Goal: Obtain resource: Obtain resource

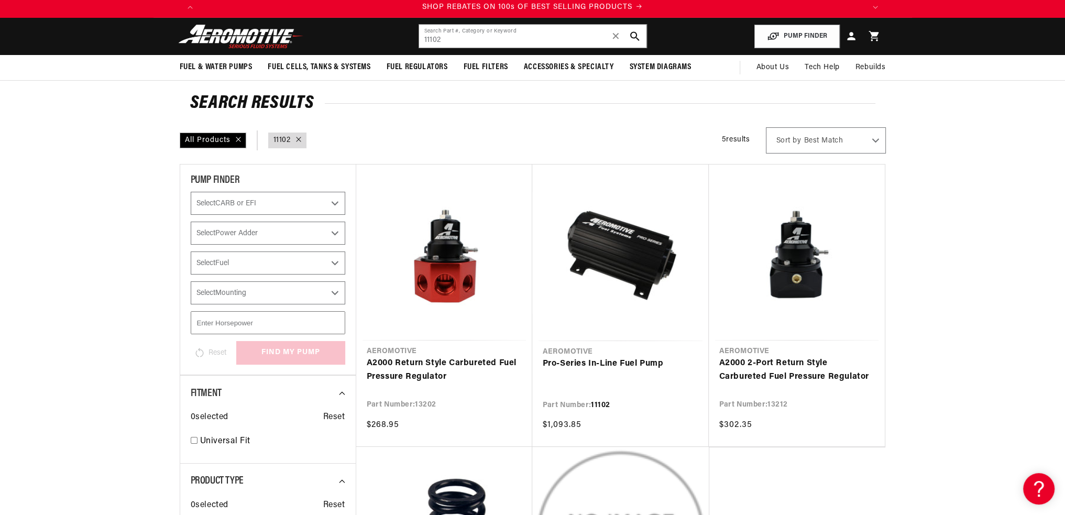
scroll to position [11, 0]
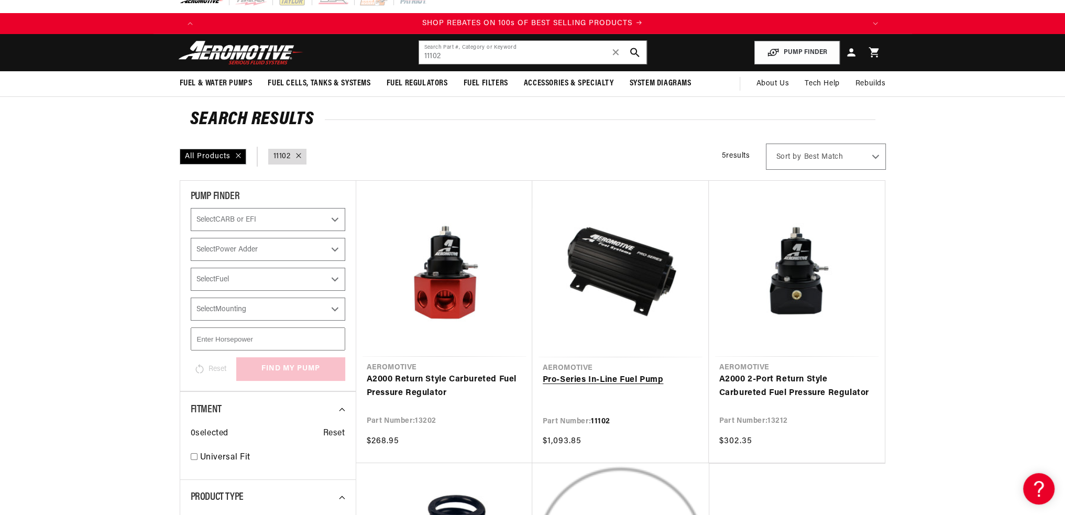
click at [589, 383] on link "Pro-Series In-Line Fuel Pump" at bounding box center [621, 381] width 156 height 14
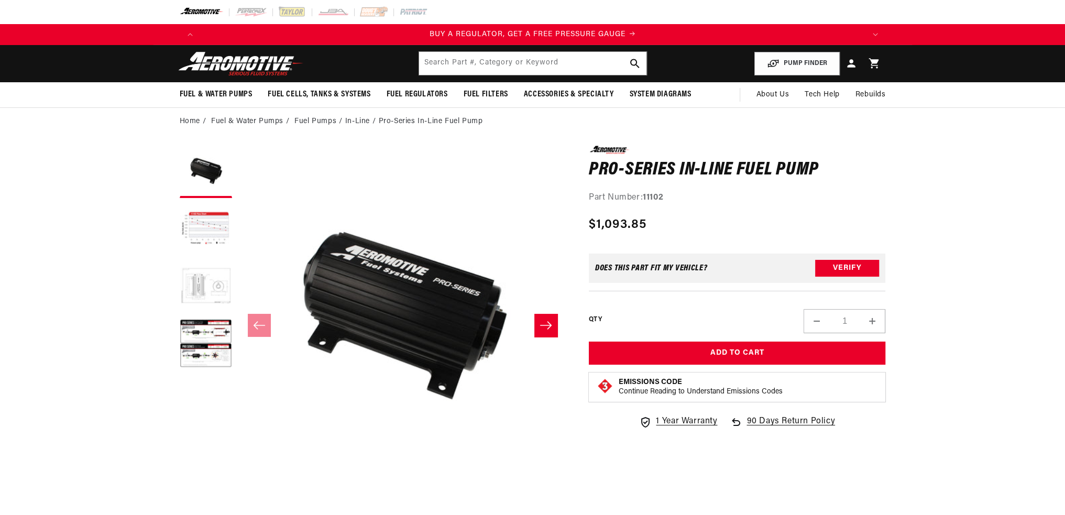
click at [205, 286] on button "Load image 3 in gallery view" at bounding box center [206, 287] width 52 height 52
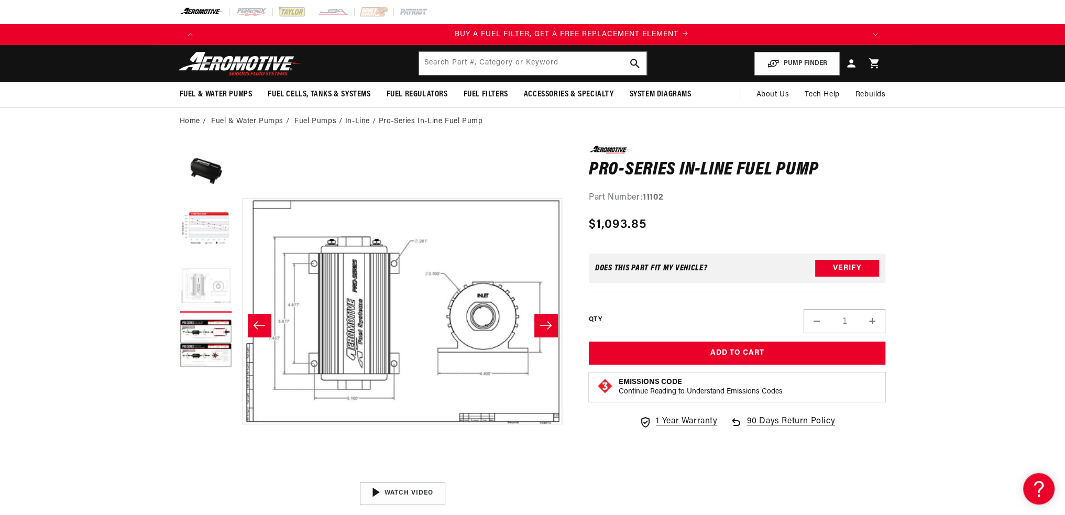
scroll to position [0, 665]
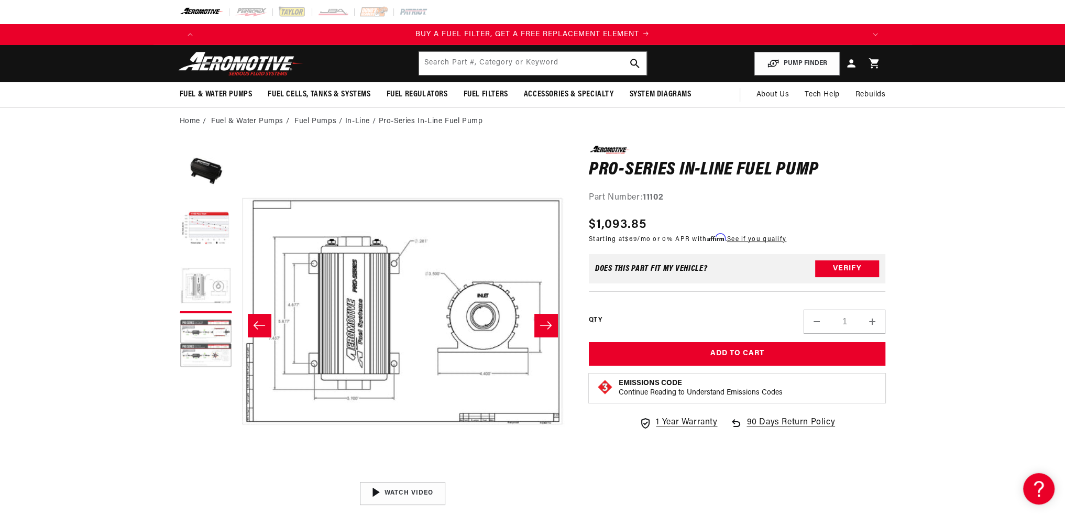
click at [203, 330] on button "Load image 4 in gallery view" at bounding box center [206, 345] width 52 height 52
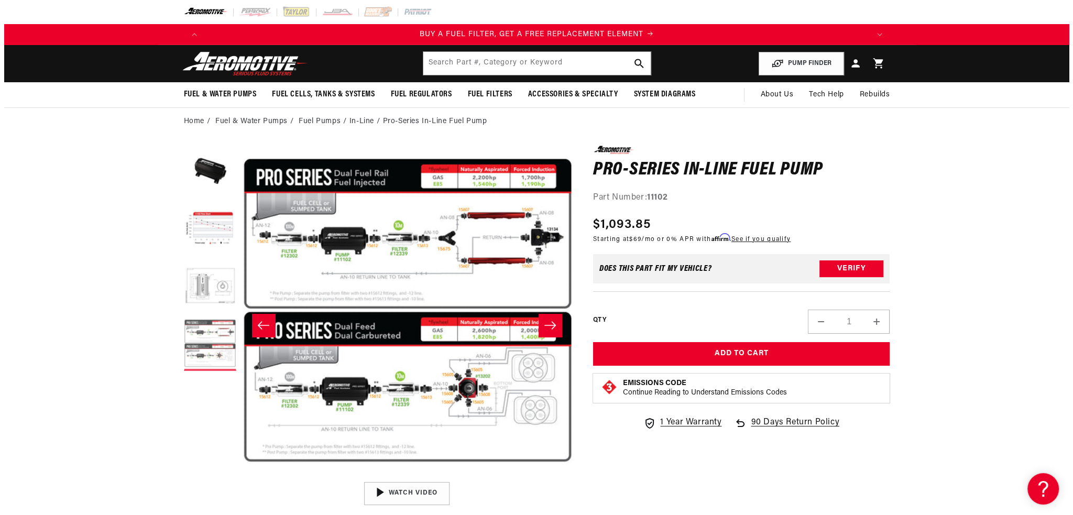
scroll to position [0, 993]
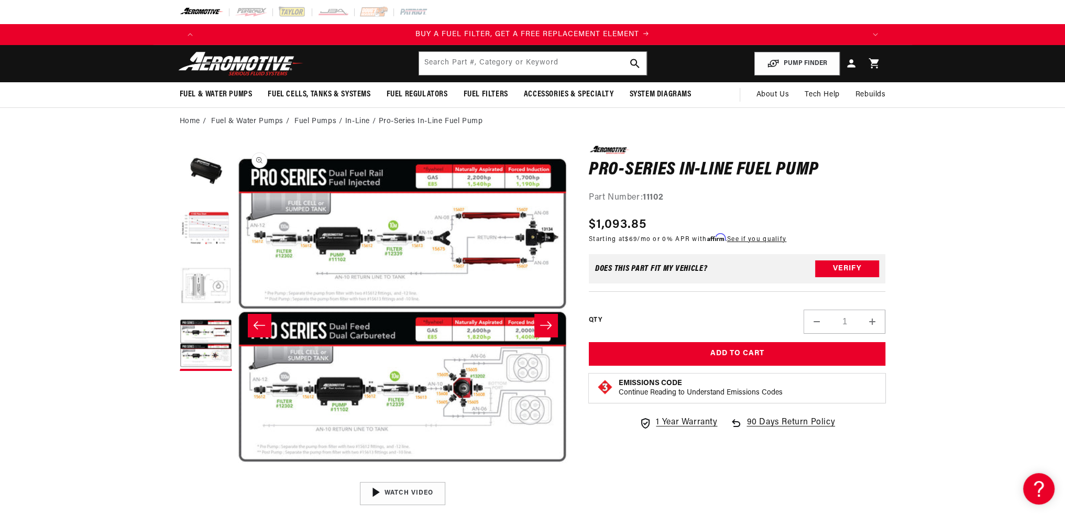
click at [237, 477] on button "Open media 4 in modal" at bounding box center [237, 477] width 0 height 0
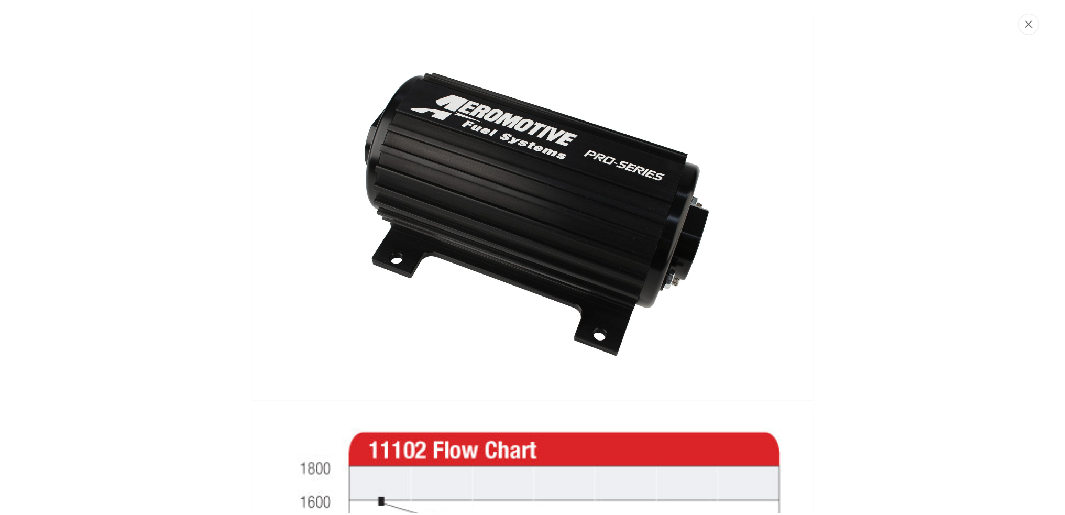
scroll to position [0, 0]
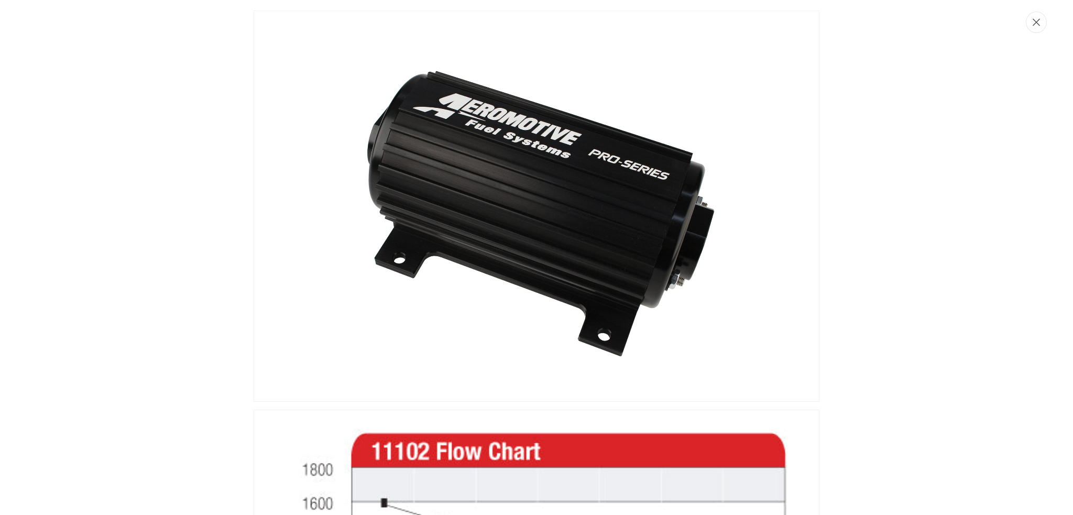
click at [1038, 23] on icon "Close" at bounding box center [1036, 22] width 7 height 7
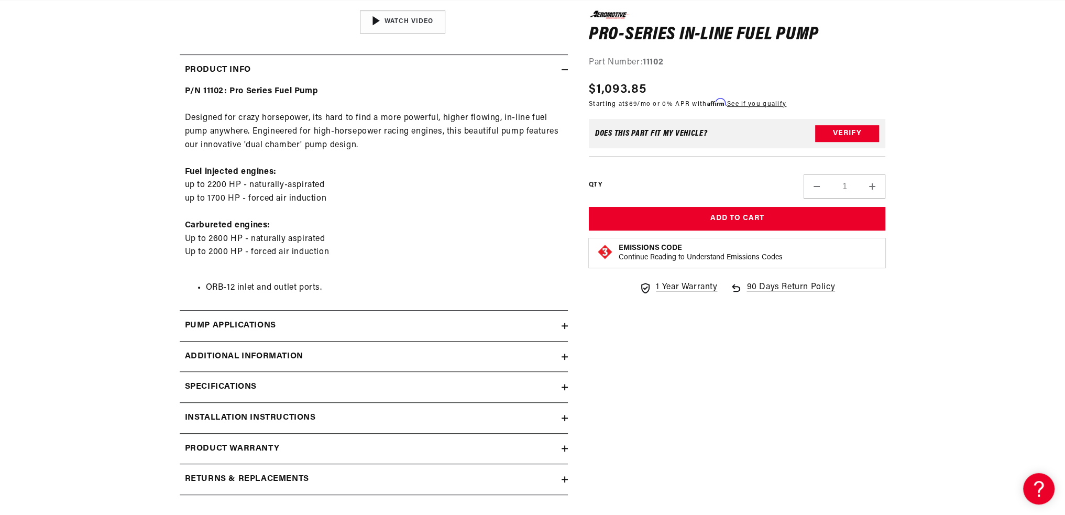
click at [565, 385] on icon at bounding box center [565, 387] width 0 height 6
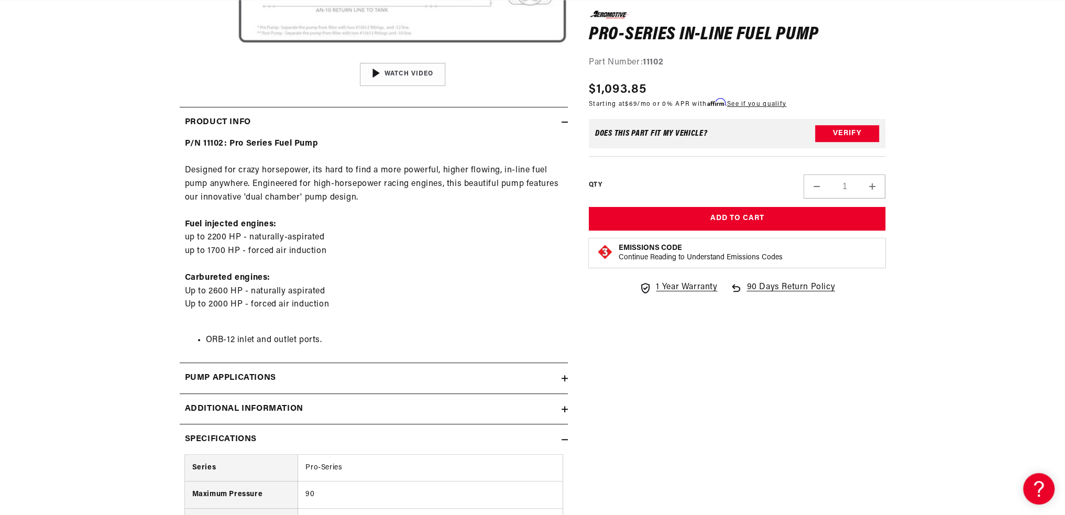
click at [561, 374] on div "Pump Applications" at bounding box center [371, 379] width 382 height 14
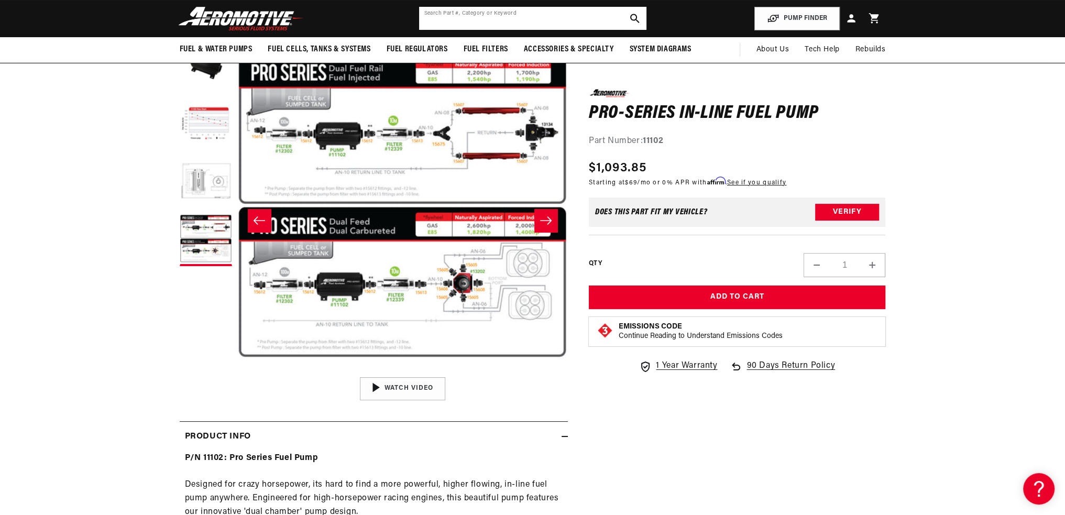
click at [525, 15] on input "text" at bounding box center [532, 18] width 227 height 23
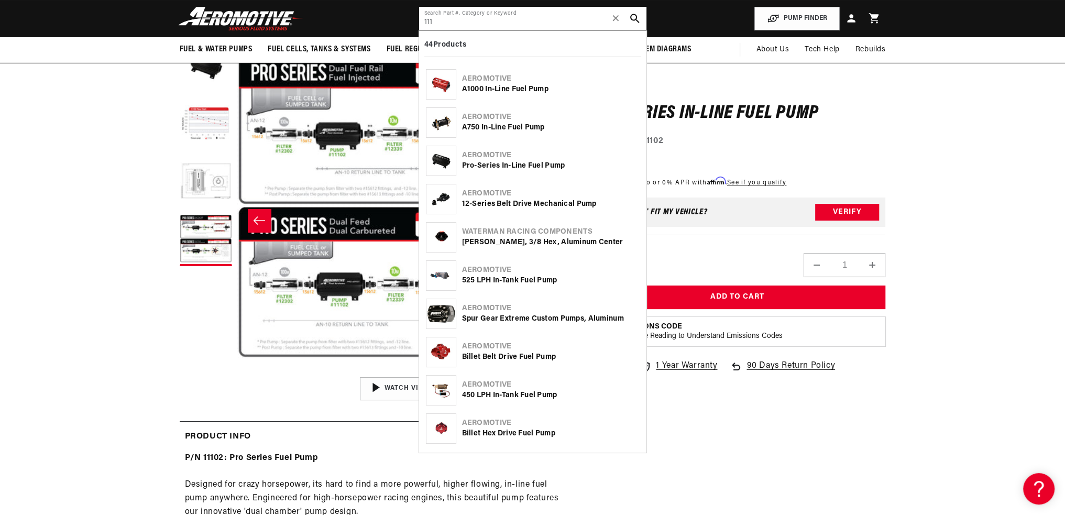
scroll to position [0, 1994]
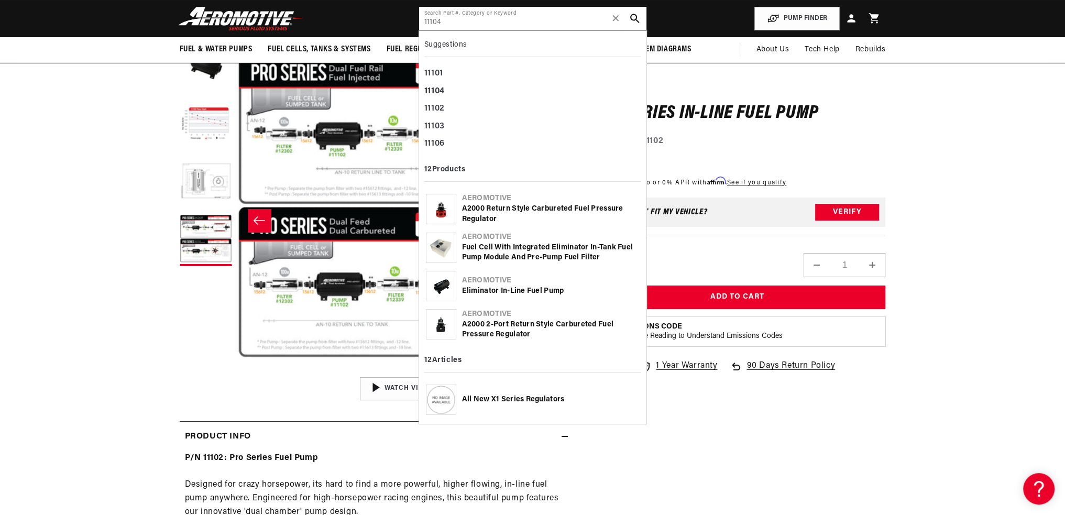
type input "11104"
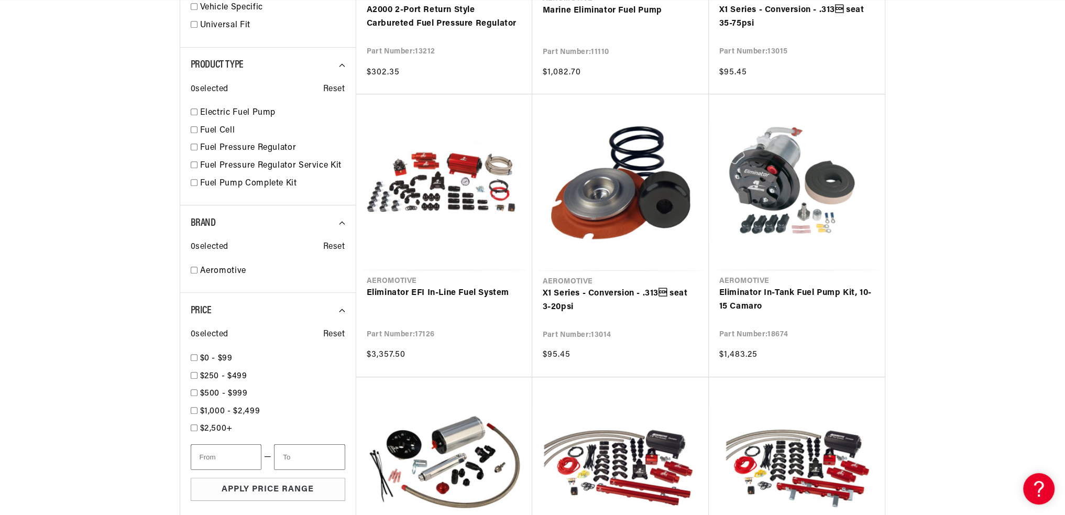
scroll to position [0, 1329]
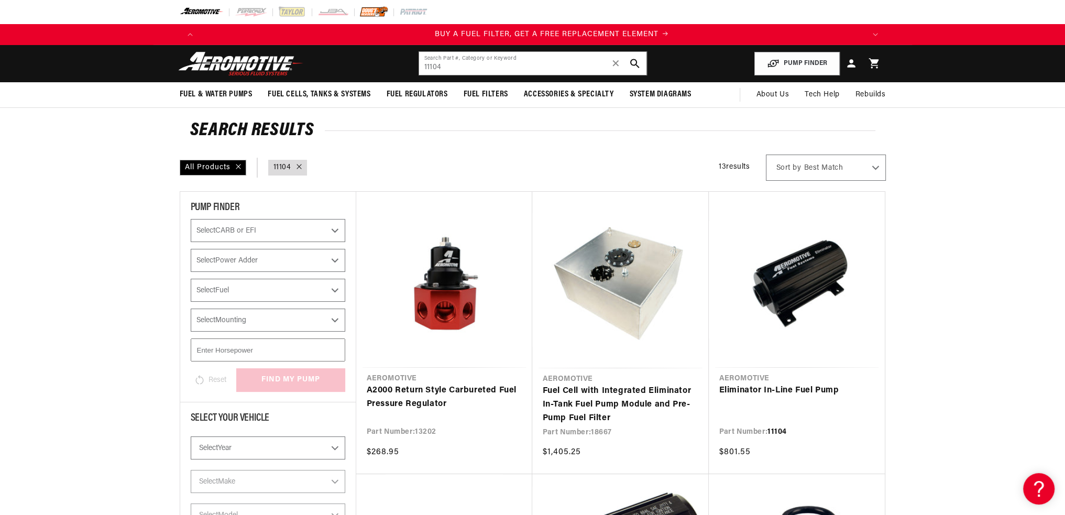
scroll to position [0, 665]
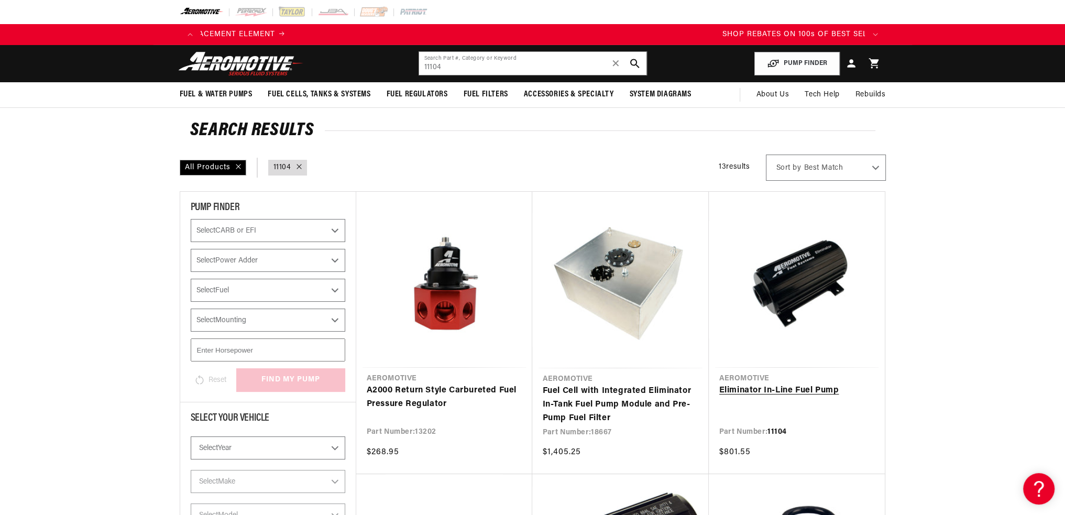
click at [809, 389] on link "Eliminator In-Line Fuel Pump" at bounding box center [797, 391] width 155 height 14
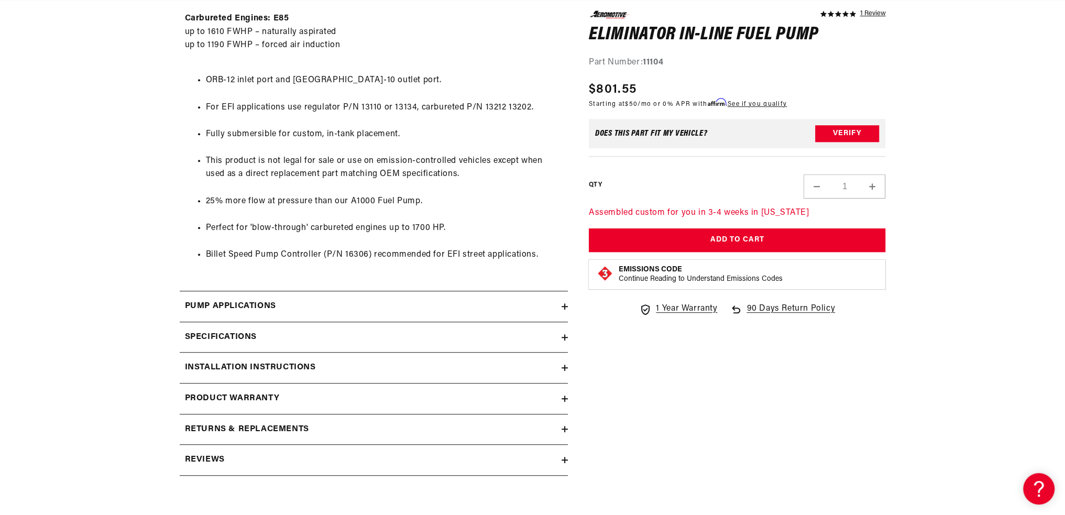
scroll to position [0, 1994]
click at [563, 338] on icon at bounding box center [565, 337] width 6 height 6
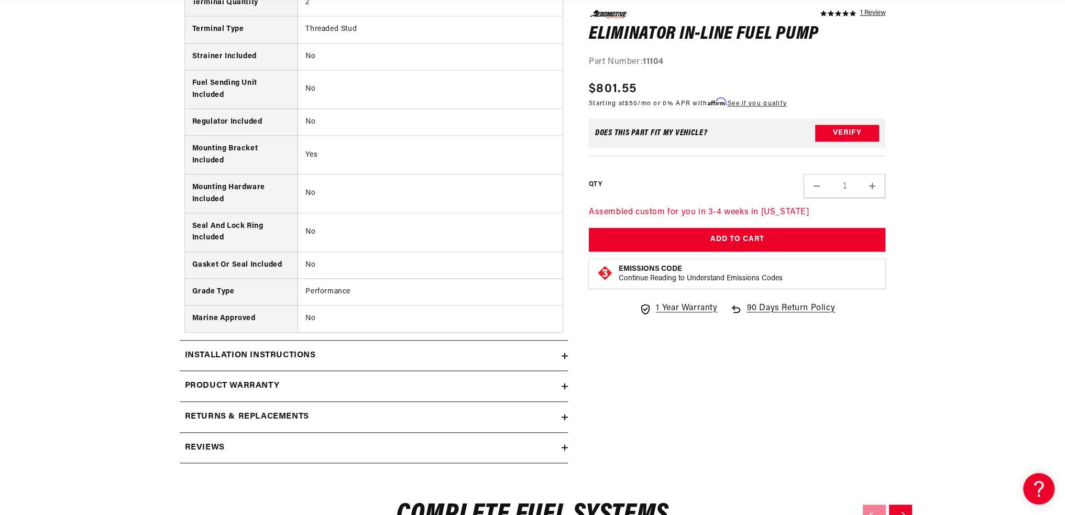
scroll to position [0, 665]
click at [560, 352] on div "Installation Instructions" at bounding box center [371, 356] width 382 height 14
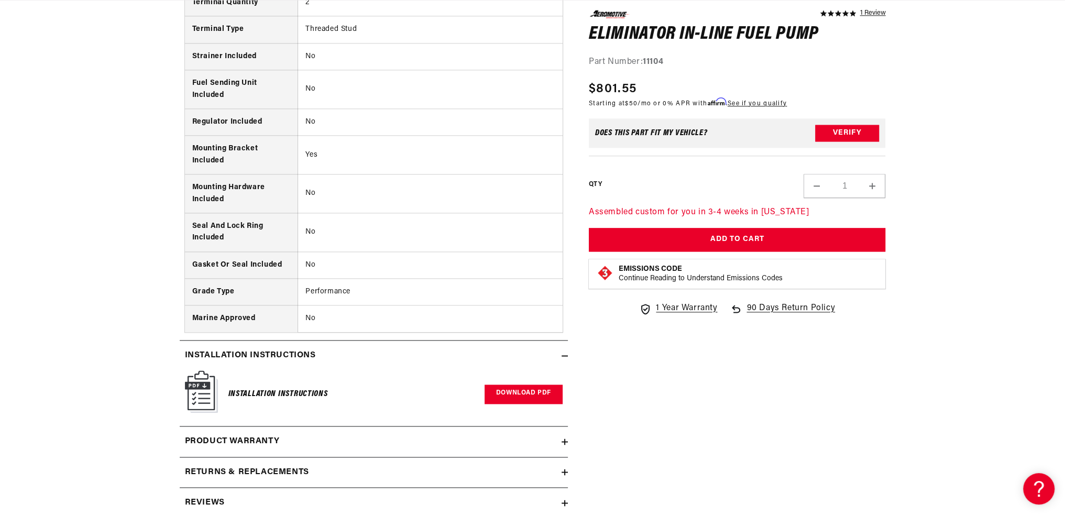
scroll to position [0, 1329]
click at [529, 389] on link "Download PDF" at bounding box center [524, 394] width 78 height 19
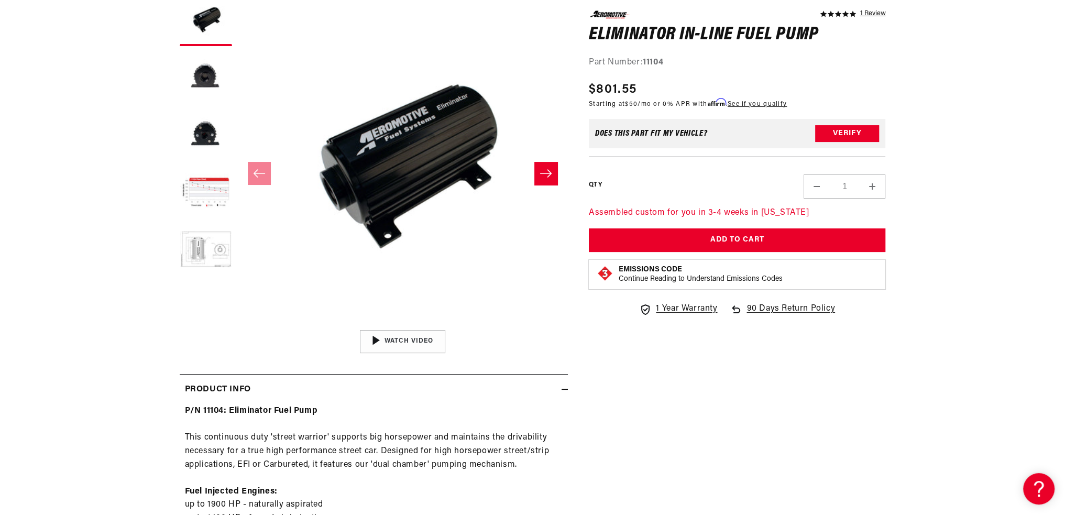
scroll to position [0, 0]
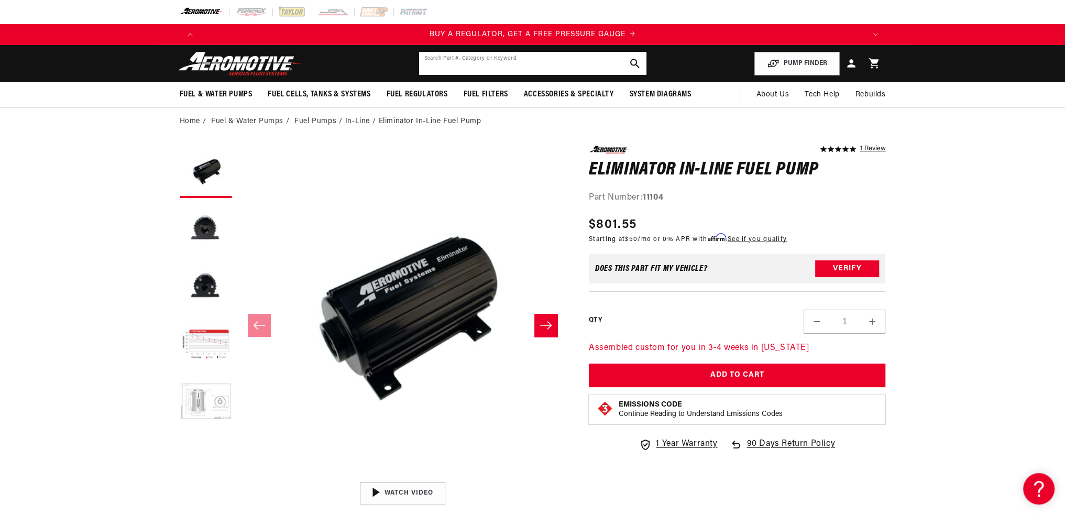
click at [551, 60] on input "text" at bounding box center [532, 63] width 227 height 23
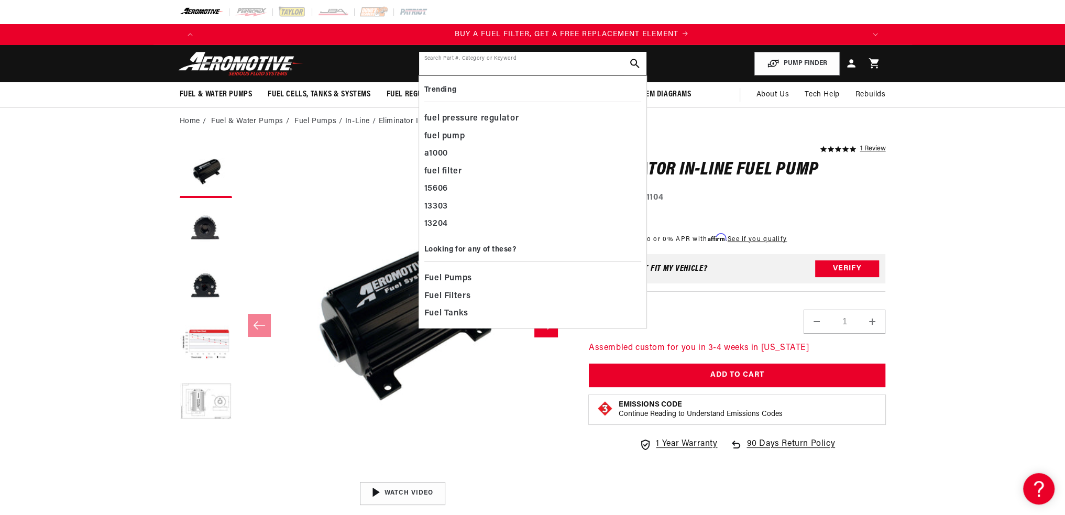
scroll to position [0, 665]
paste input "16306"
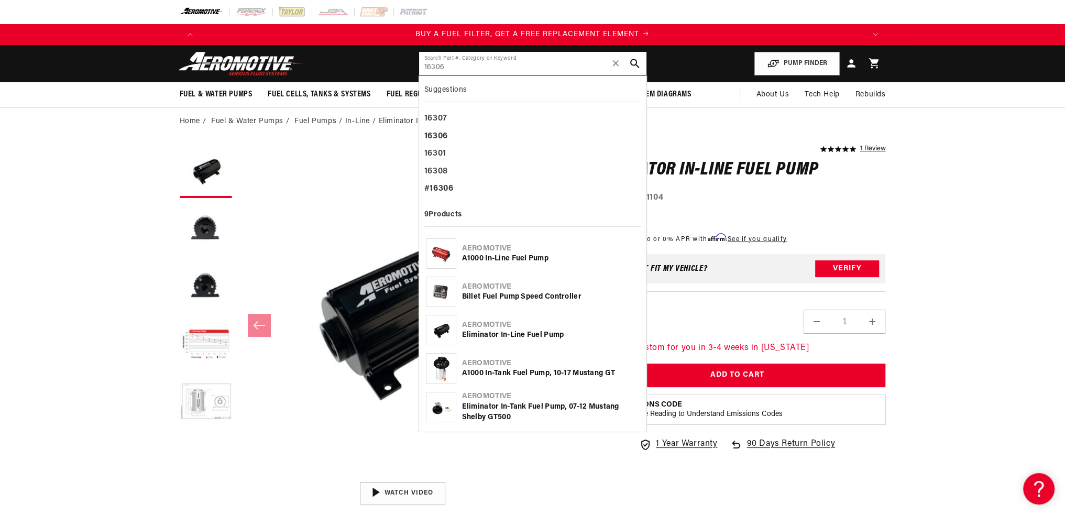
type input "16306"
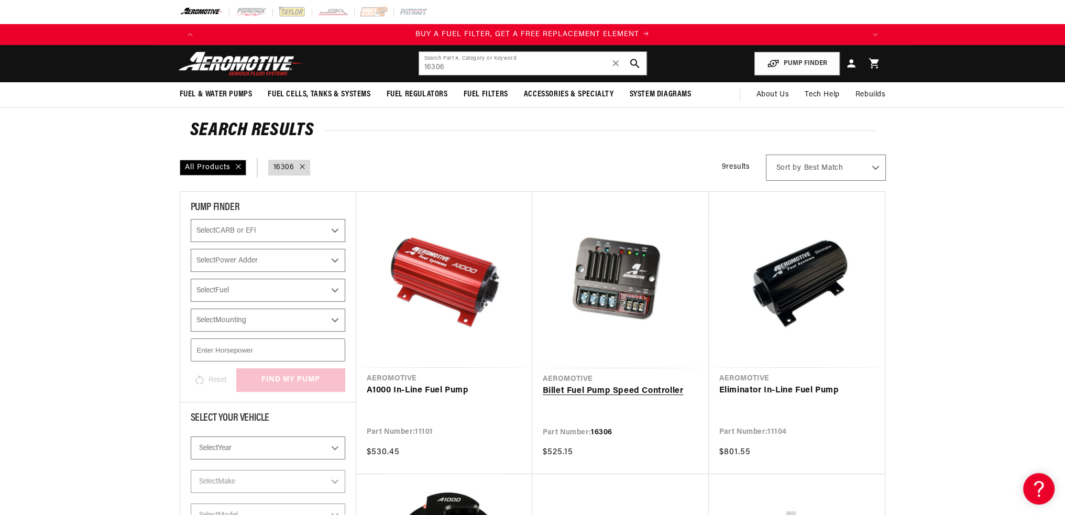
click at [592, 393] on link "Billet Fuel Pump Speed Controller" at bounding box center [621, 392] width 156 height 14
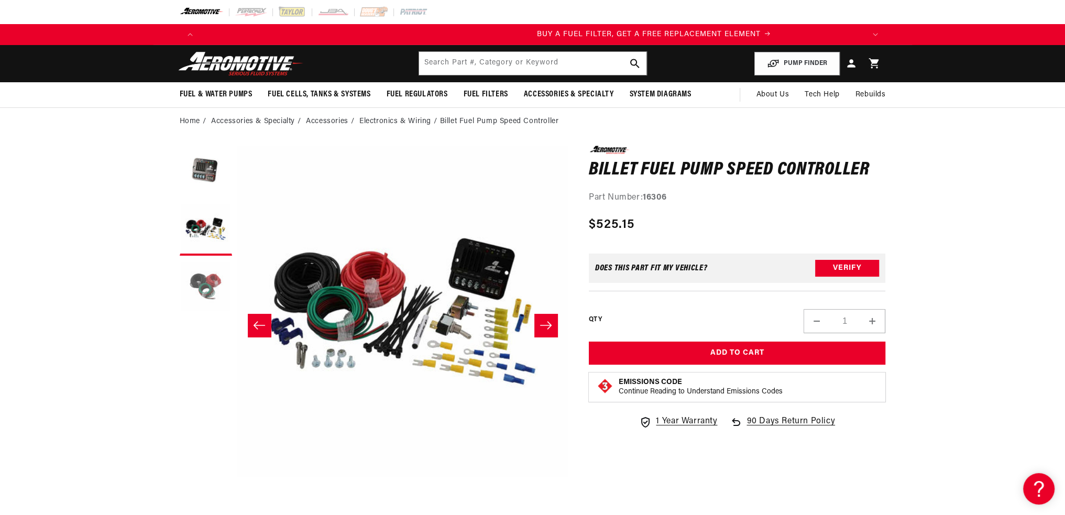
scroll to position [0, 665]
click at [202, 279] on button "Load image 3 in gallery view" at bounding box center [206, 287] width 52 height 52
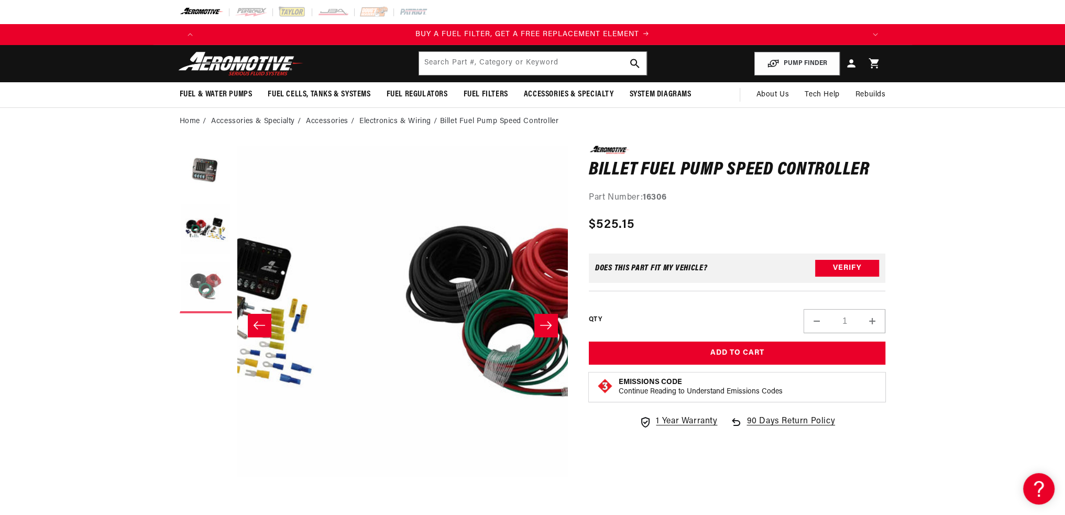
scroll to position [0, 662]
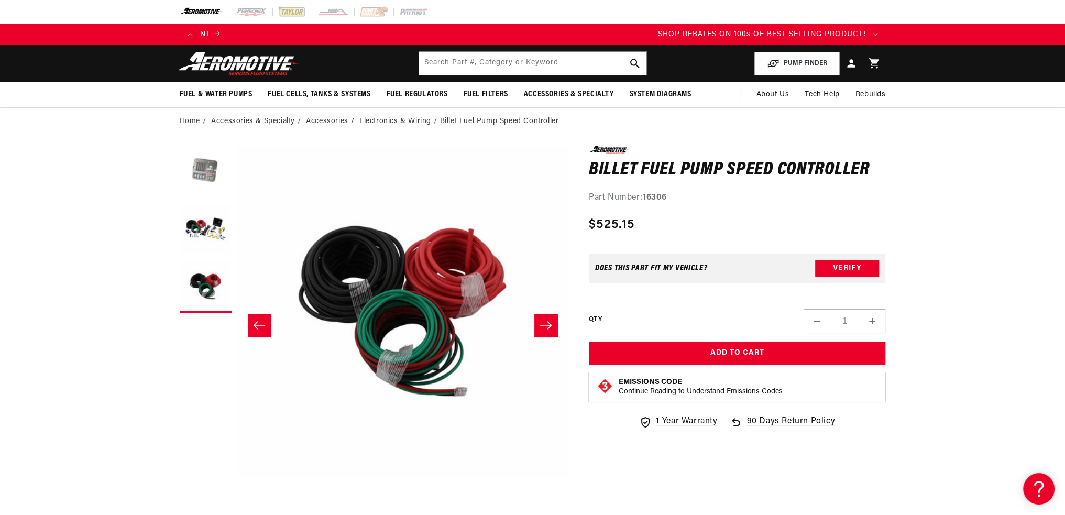
click at [205, 165] on button "Load image 1 in gallery view" at bounding box center [206, 172] width 52 height 52
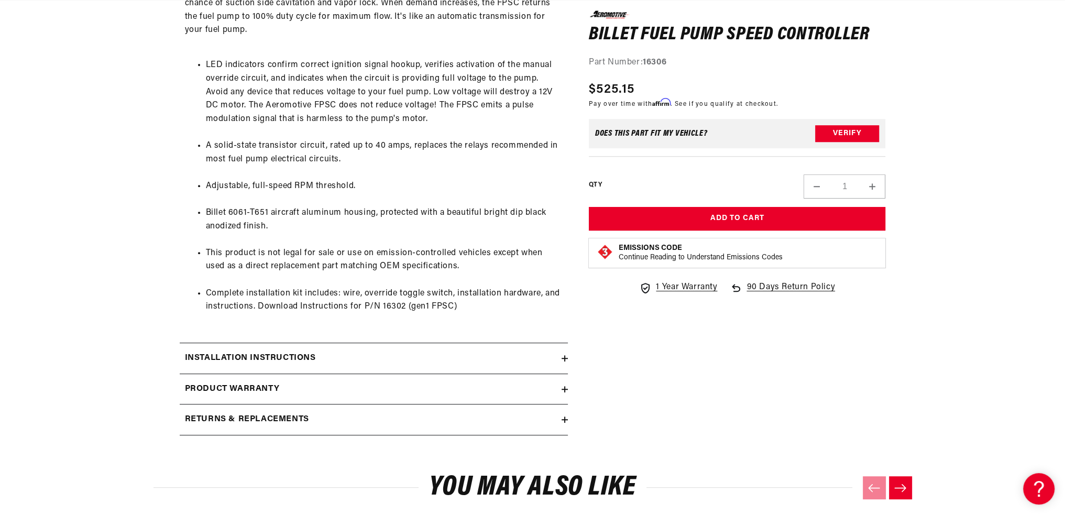
scroll to position [0, 0]
click at [567, 360] on icon at bounding box center [565, 358] width 6 height 6
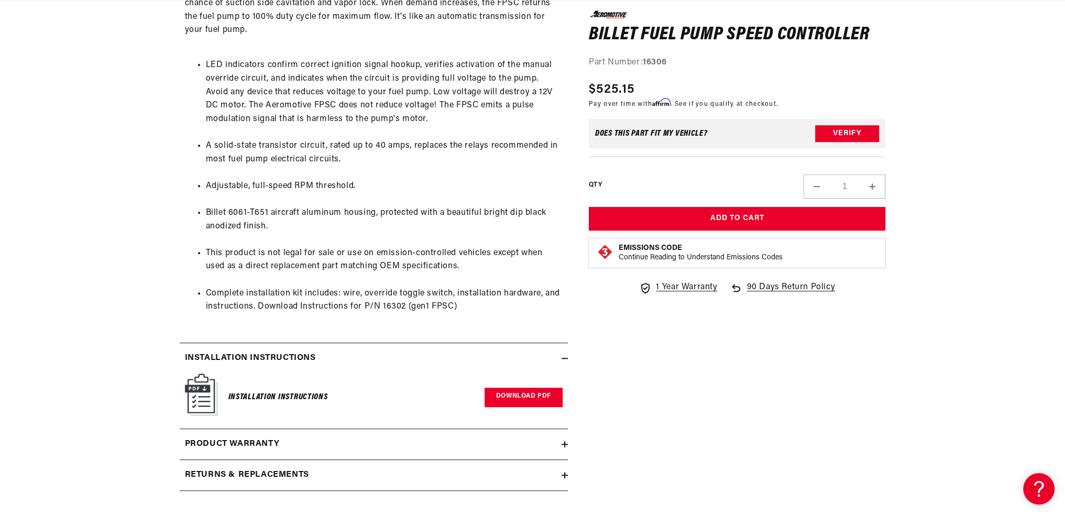
click at [518, 397] on link "Download PDF" at bounding box center [524, 397] width 78 height 19
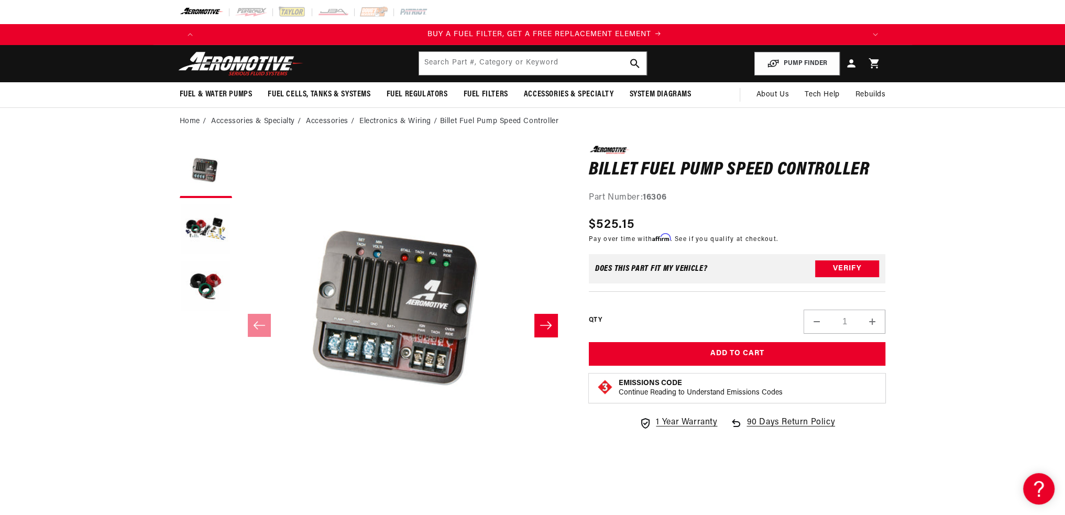
scroll to position [0, 665]
